Goal: Information Seeking & Learning: Check status

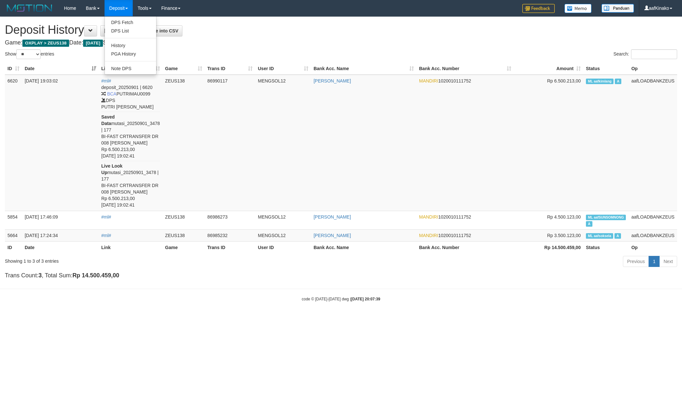
select select "**"
click at [128, 53] on link "PGA History" at bounding box center [130, 54] width 51 height 8
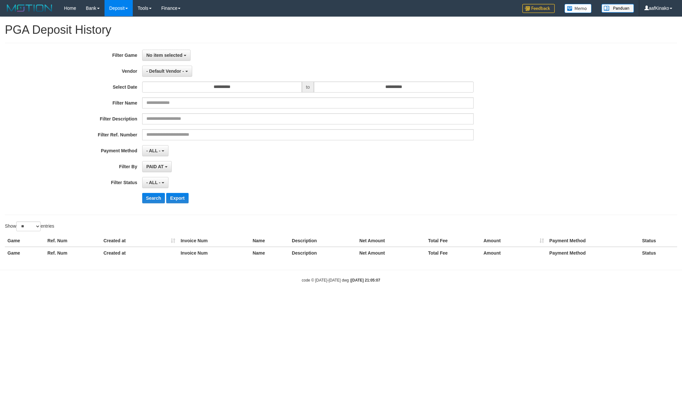
select select
select select "**"
click at [159, 57] on span "No item selected" at bounding box center [164, 55] width 36 height 5
click at [166, 90] on label "[OXPLAY] ZEUS138" at bounding box center [184, 89] width 82 height 10
select select "***"
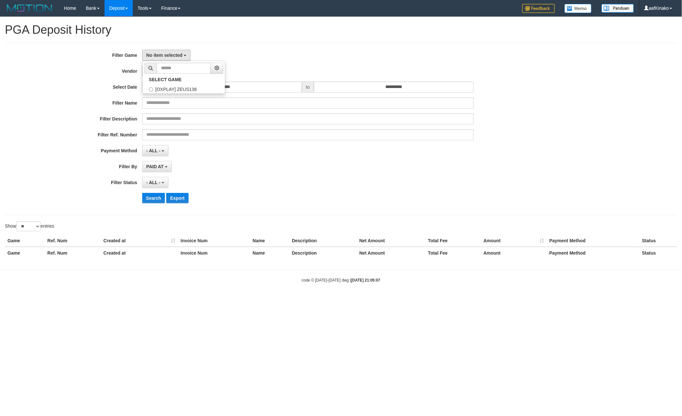
scroll to position [6, 0]
click at [171, 69] on span "- Default Vendor -" at bounding box center [165, 71] width 38 height 5
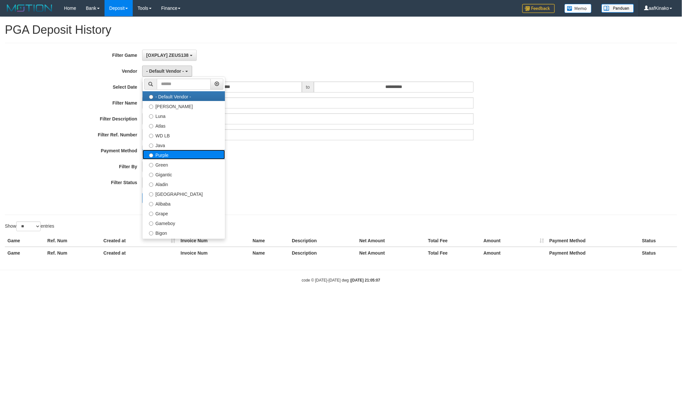
click at [184, 155] on label "Purple" at bounding box center [184, 155] width 82 height 10
select select "**********"
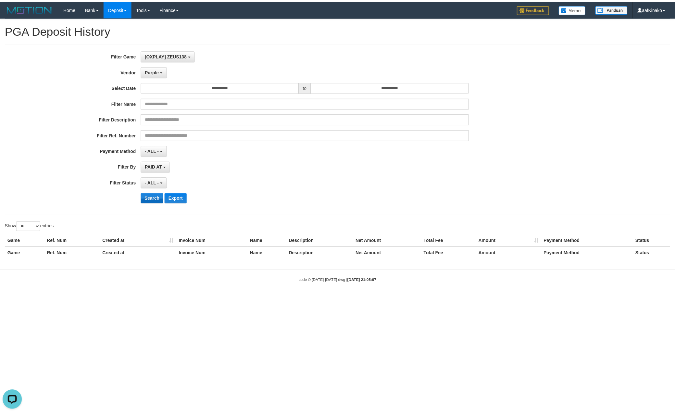
scroll to position [0, 0]
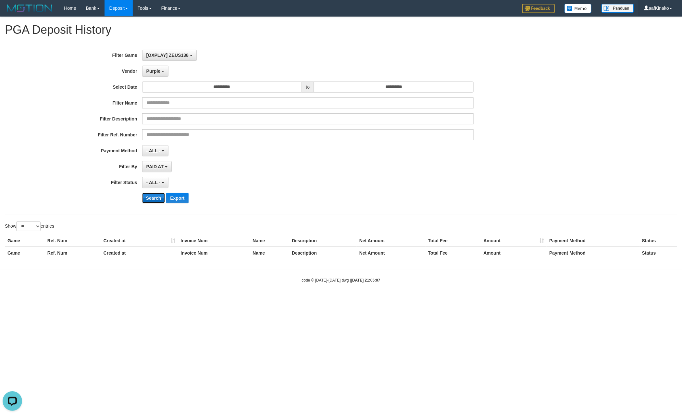
click at [155, 199] on button "Search" at bounding box center [153, 198] width 23 height 10
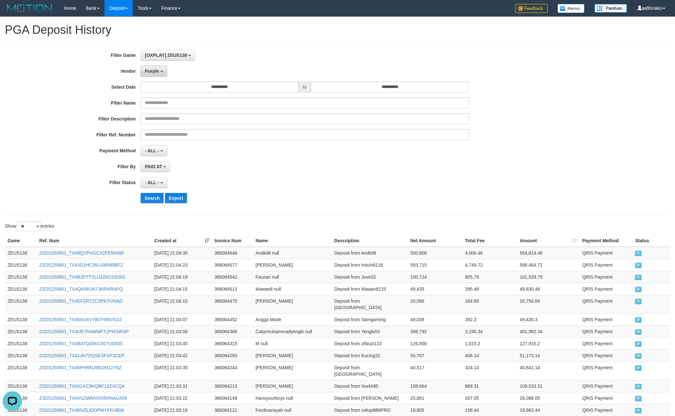
click at [156, 69] on span "Purple" at bounding box center [152, 71] width 14 height 5
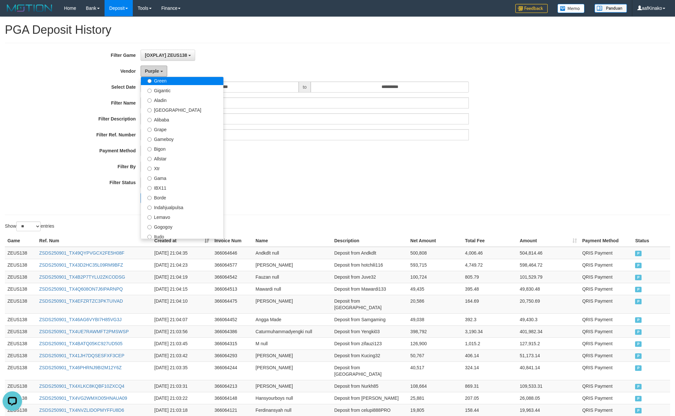
scroll to position [97, 0]
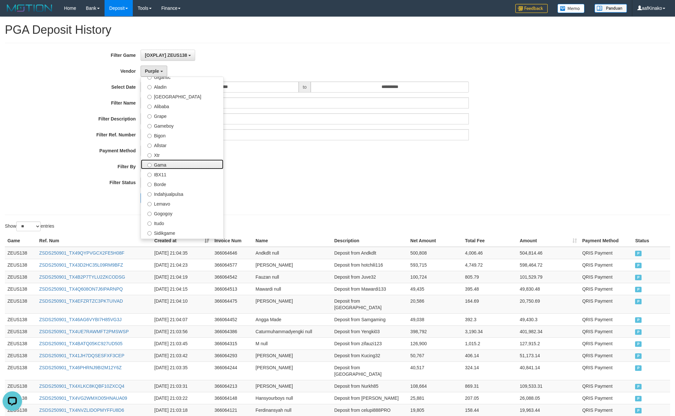
click at [174, 166] on label "Gama" at bounding box center [182, 164] width 82 height 10
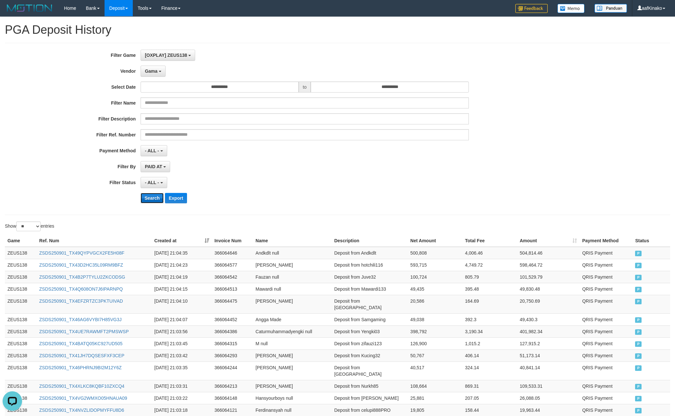
click at [154, 199] on button "Search" at bounding box center [152, 198] width 23 height 10
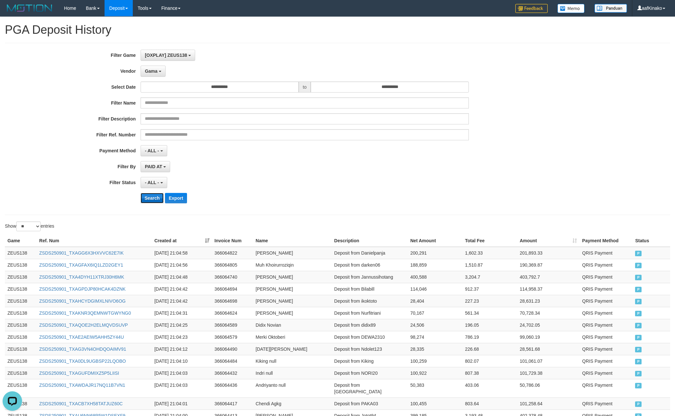
scroll to position [202, 0]
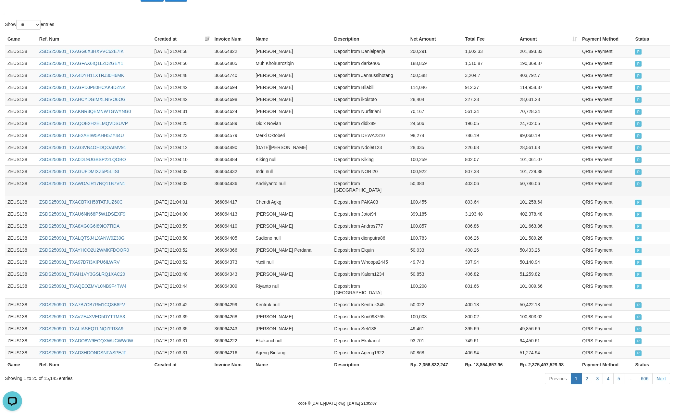
click at [408, 190] on td "50,383" at bounding box center [435, 186] width 55 height 19
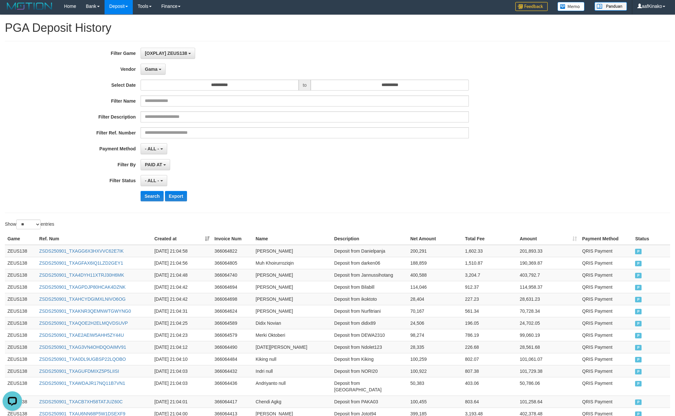
scroll to position [0, 0]
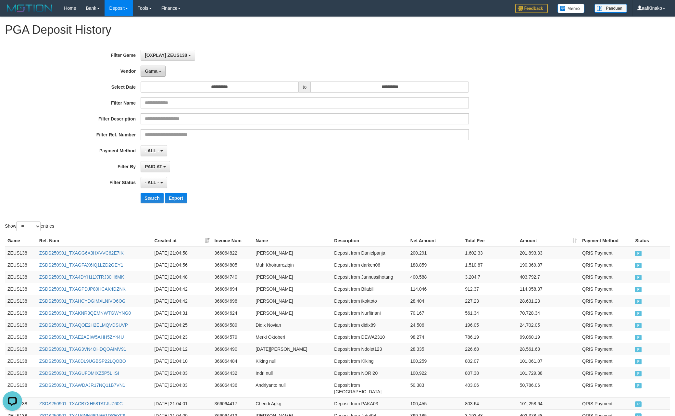
click at [152, 68] on button "Gama" at bounding box center [153, 71] width 25 height 11
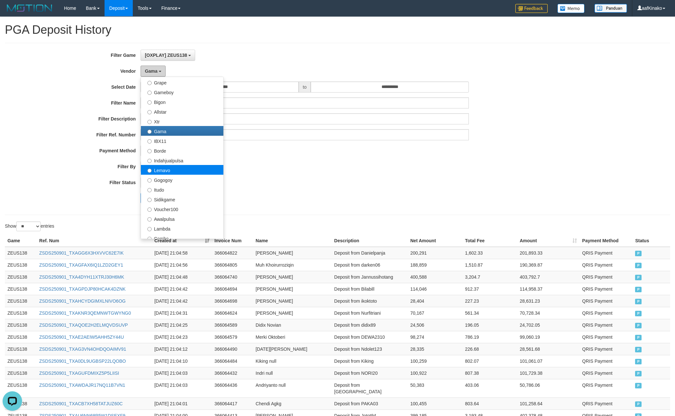
scroll to position [146, 0]
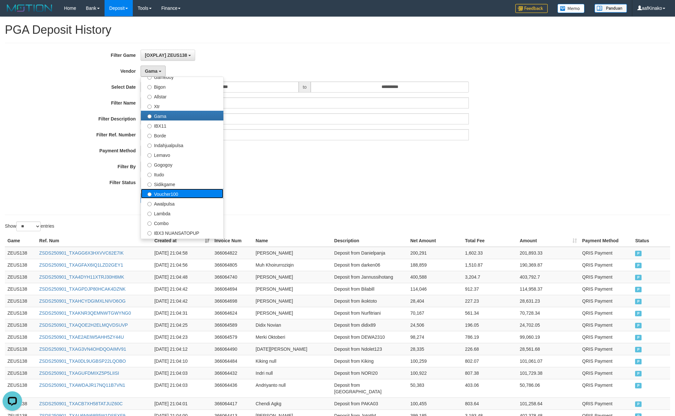
click at [184, 192] on label "Voucher100" at bounding box center [182, 194] width 82 height 10
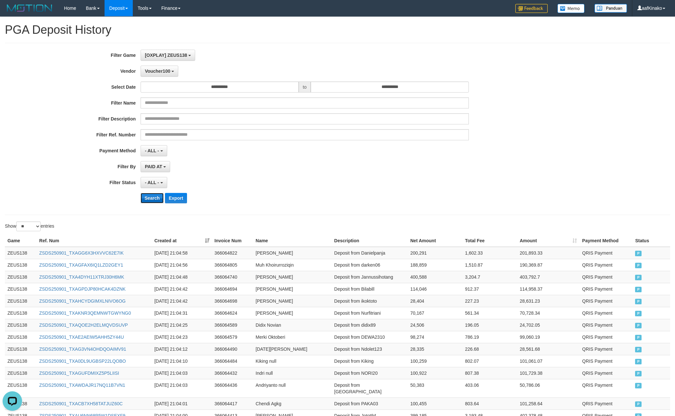
click at [156, 197] on button "Search" at bounding box center [152, 198] width 23 height 10
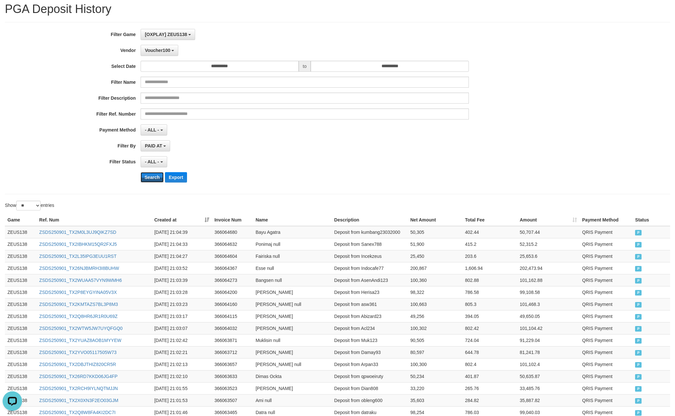
scroll to position [0, 0]
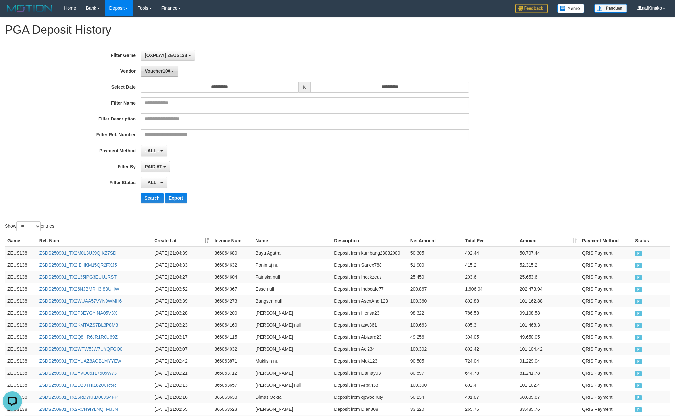
click at [165, 72] on span "Voucher100" at bounding box center [157, 71] width 25 height 5
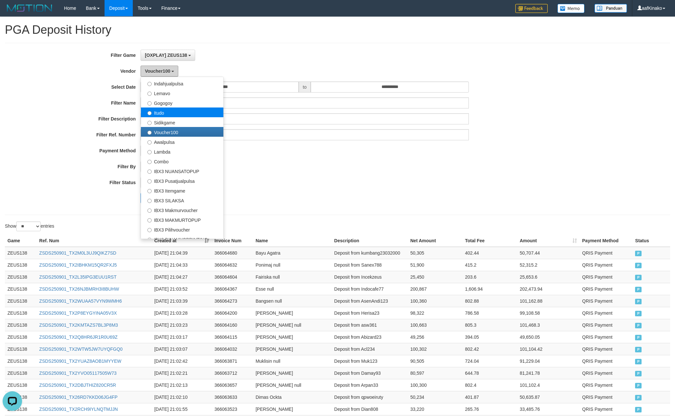
scroll to position [213, 0]
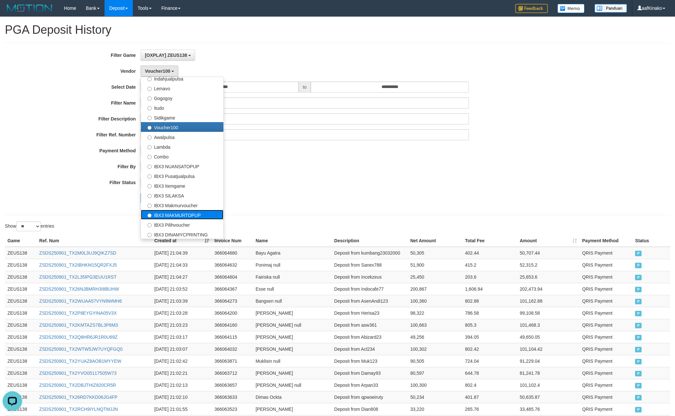
click at [190, 216] on label "IBX3 MAKMURTOPUP" at bounding box center [182, 215] width 82 height 10
select select "**********"
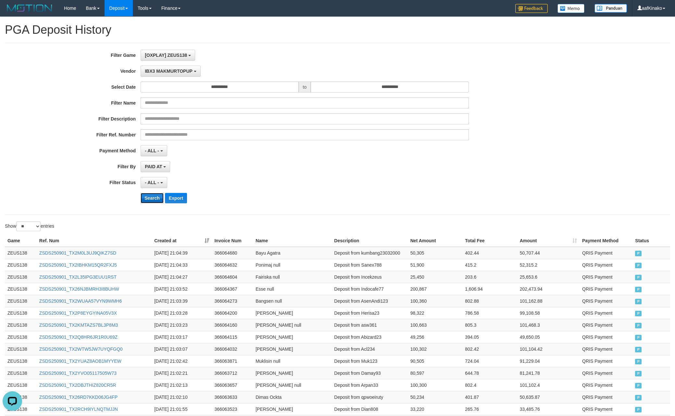
click at [154, 203] on button "Search" at bounding box center [152, 198] width 23 height 10
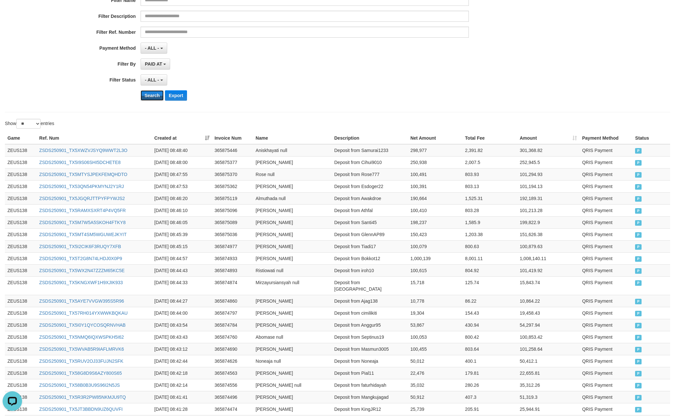
scroll to position [202, 0]
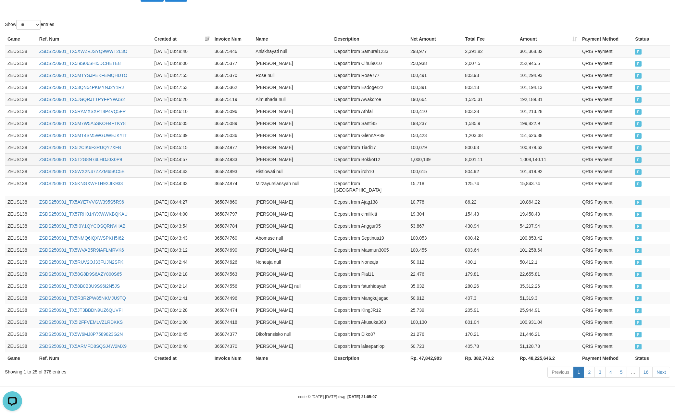
click at [249, 163] on td "365874933" at bounding box center [232, 159] width 41 height 12
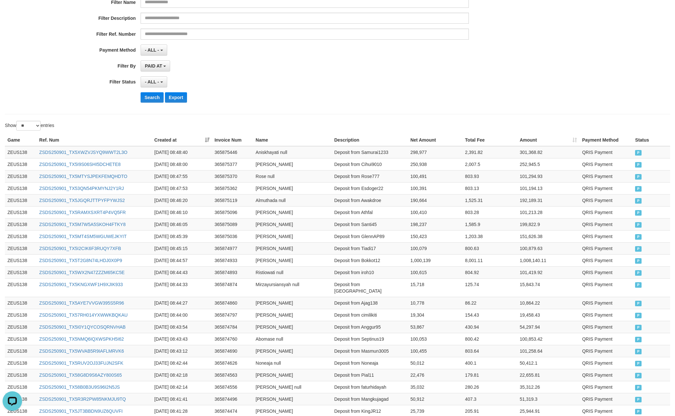
scroll to position [7, 0]
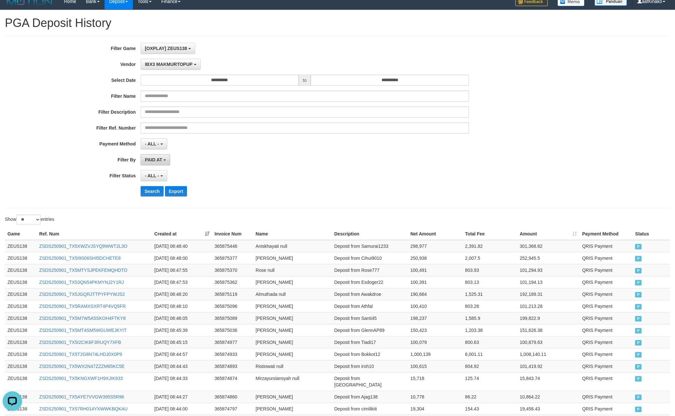
click at [158, 158] on button "PAID AT" at bounding box center [156, 159] width 30 height 11
click at [163, 197] on label "CREATED AT" at bounding box center [182, 195] width 82 height 10
select select "*"
click at [157, 178] on span "- ALL -" at bounding box center [152, 175] width 14 height 5
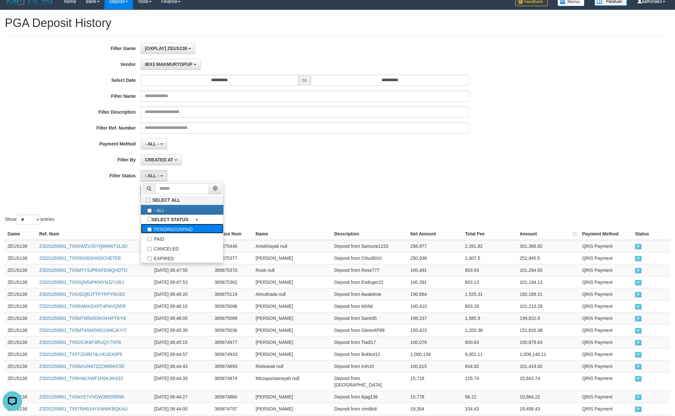
click at [195, 230] on label "PENDING/UNPAID" at bounding box center [182, 229] width 82 height 10
select select "*"
drag, startPoint x: 113, startPoint y: 200, endPoint x: 151, endPoint y: 193, distance: 39.0
click at [118, 200] on div "**********" at bounding box center [281, 122] width 563 height 158
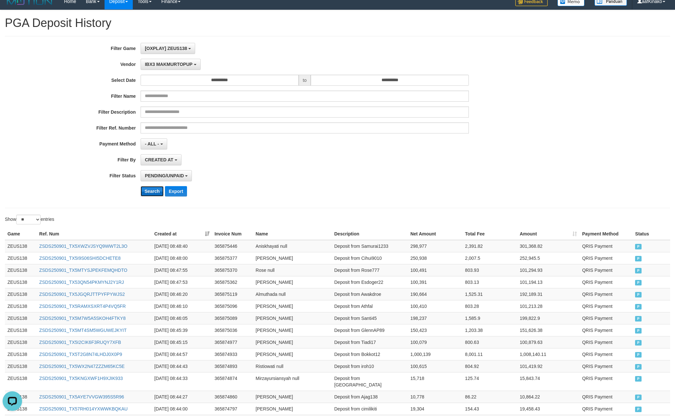
click at [157, 193] on button "Search" at bounding box center [152, 191] width 23 height 10
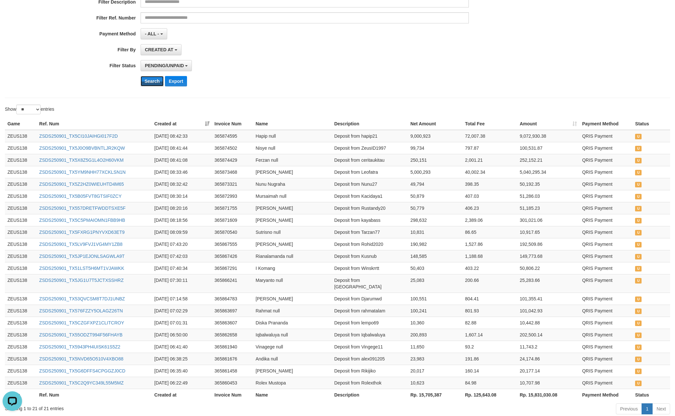
scroll to position [0, 0]
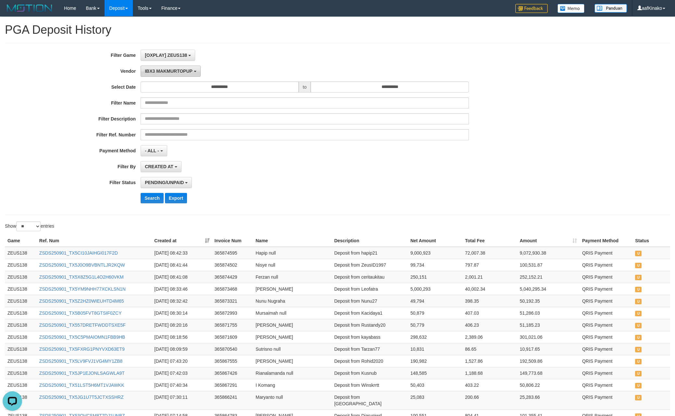
click at [177, 77] on button "IBX3 MAKMURTOPUP" at bounding box center [171, 71] width 60 height 11
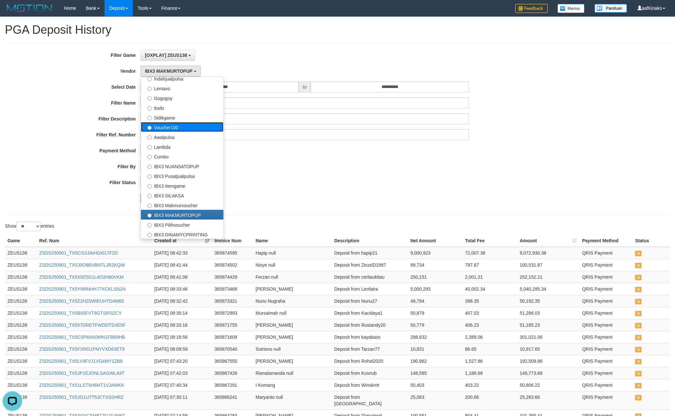
click at [184, 124] on label "Voucher100" at bounding box center [182, 127] width 82 height 10
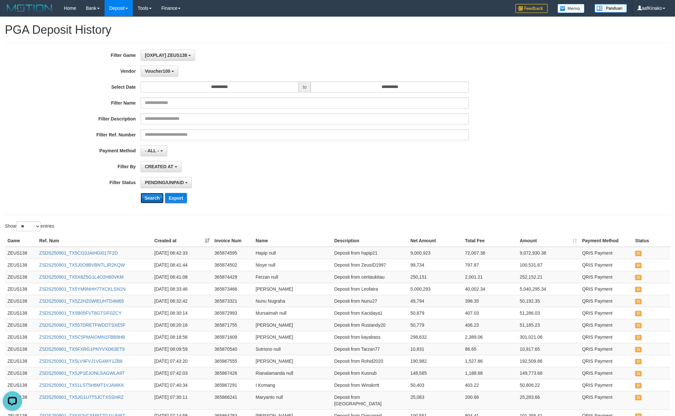
click at [152, 201] on button "Search" at bounding box center [152, 198] width 23 height 10
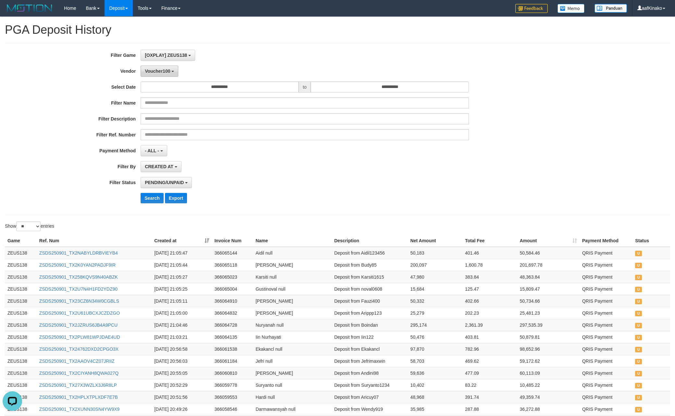
click at [169, 71] on span "Voucher100" at bounding box center [157, 71] width 25 height 5
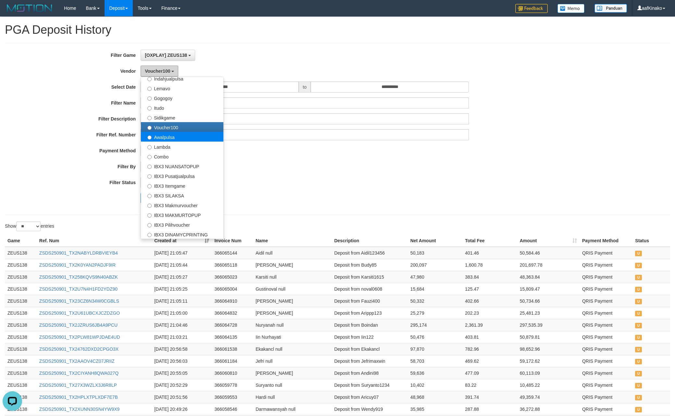
scroll to position [115, 0]
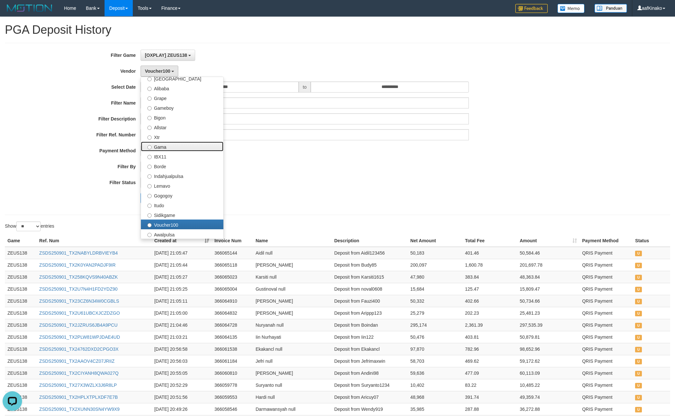
click at [182, 150] on label "Gama" at bounding box center [182, 147] width 82 height 10
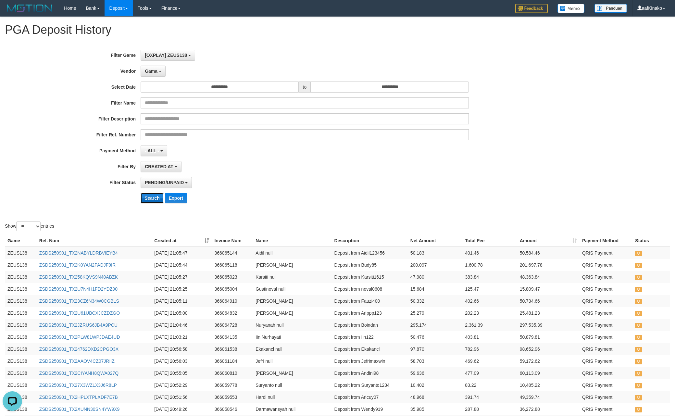
drag, startPoint x: 151, startPoint y: 199, endPoint x: 156, endPoint y: 197, distance: 5.1
click at [151, 199] on button "Search" at bounding box center [152, 198] width 23 height 10
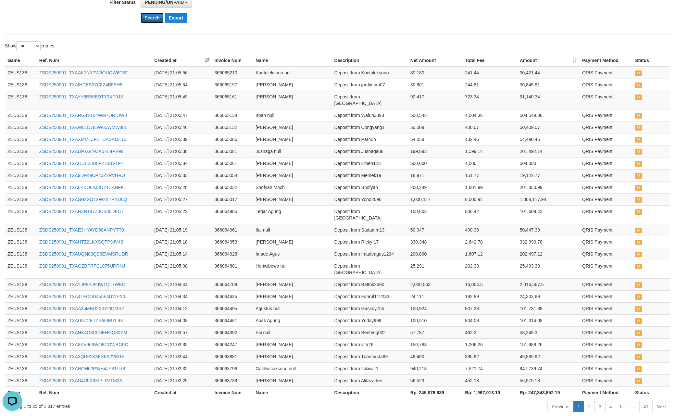
scroll to position [202, 0]
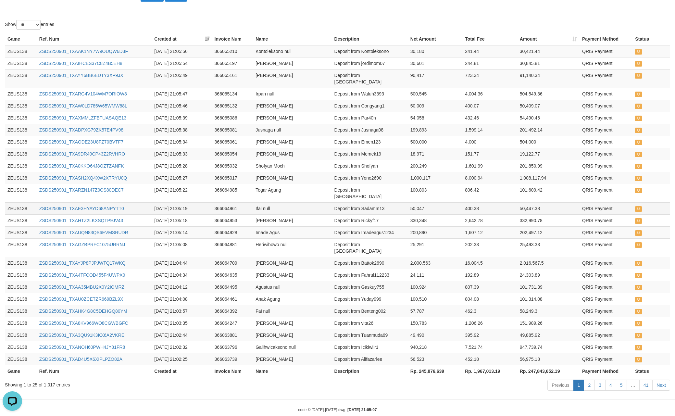
click at [313, 202] on td "Ifal null" at bounding box center [292, 208] width 79 height 12
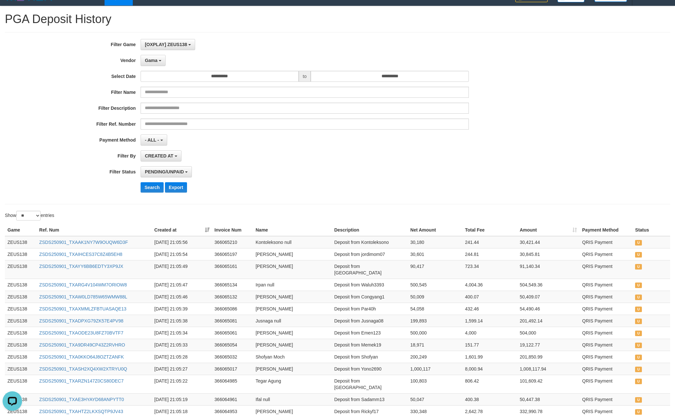
scroll to position [0, 0]
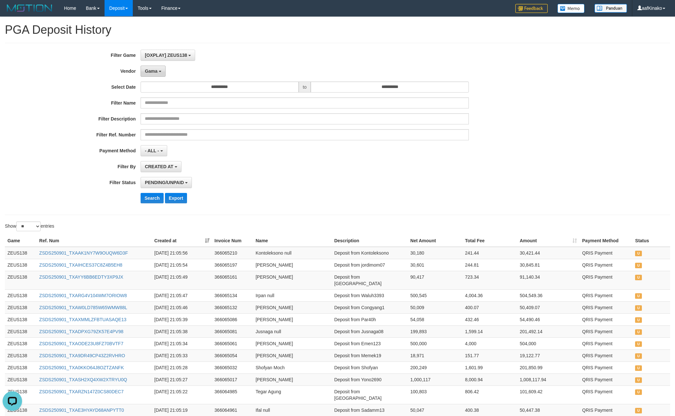
click at [156, 71] on span "Gama" at bounding box center [151, 71] width 13 height 5
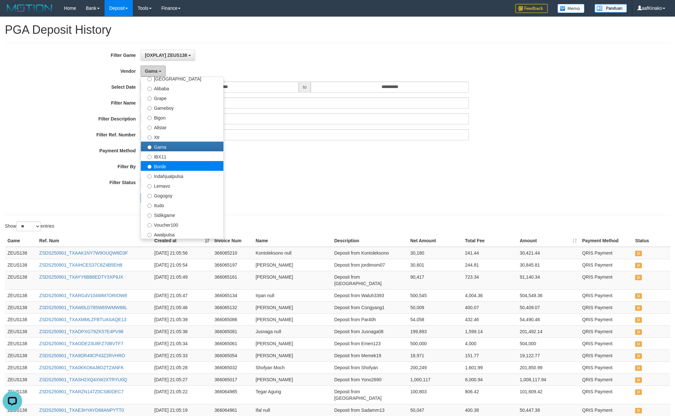
scroll to position [18, 0]
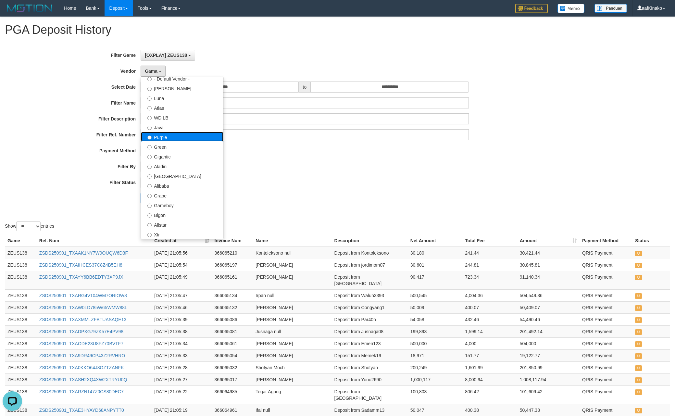
click at [193, 141] on label "Purple" at bounding box center [182, 137] width 82 height 10
select select "**********"
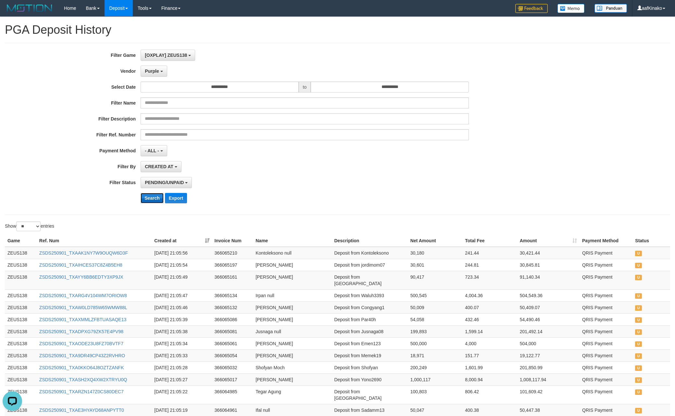
click at [150, 195] on button "Search" at bounding box center [152, 198] width 23 height 10
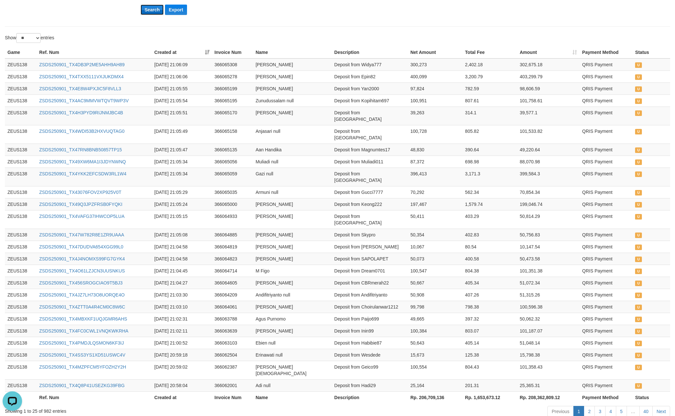
scroll to position [202, 0]
